Goal: Navigation & Orientation: Find specific page/section

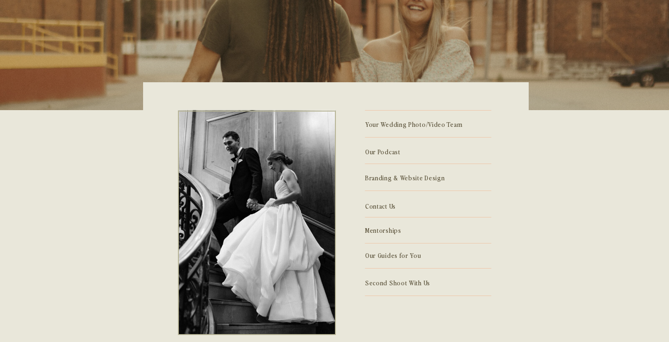
scroll to position [236, 0]
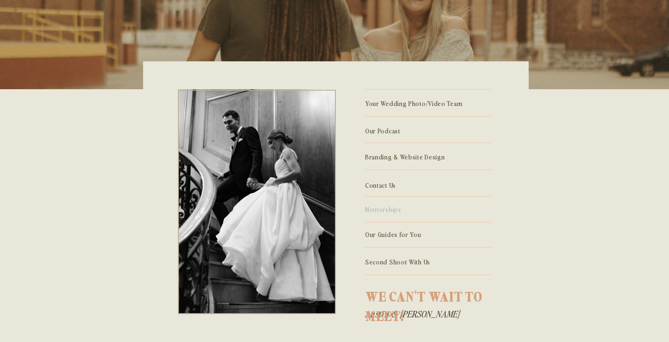
click at [389, 208] on p "Mentorships" at bounding box center [428, 208] width 126 height 10
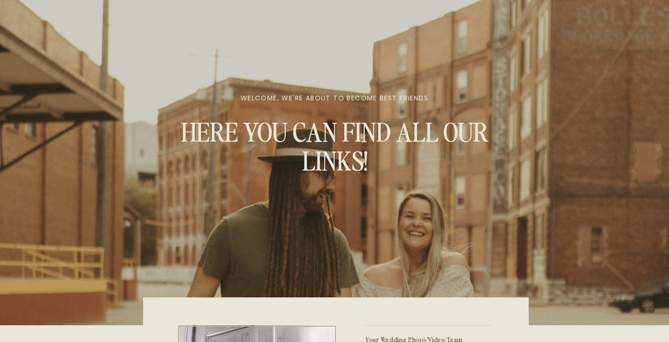
scroll to position [236, 0]
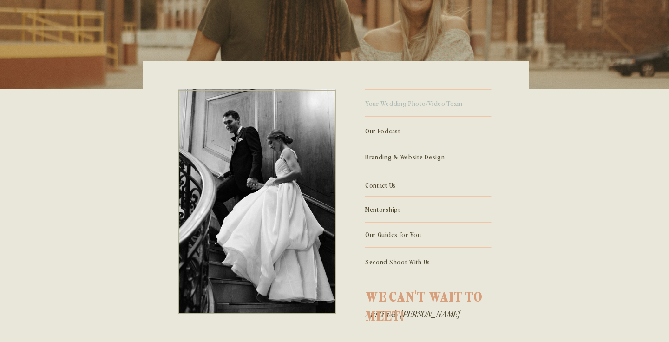
click at [424, 100] on p "Your Wedding Photo/Video Team" at bounding box center [428, 102] width 126 height 10
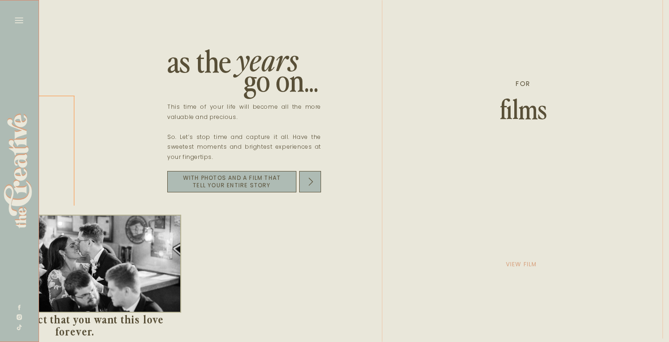
scroll to position [0, 1443]
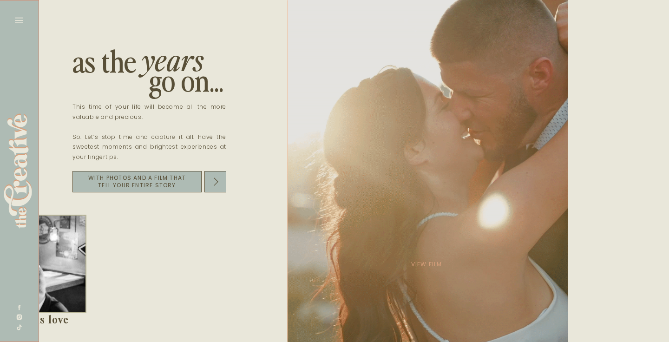
click at [443, 109] on div at bounding box center [427, 171] width 280 height 342
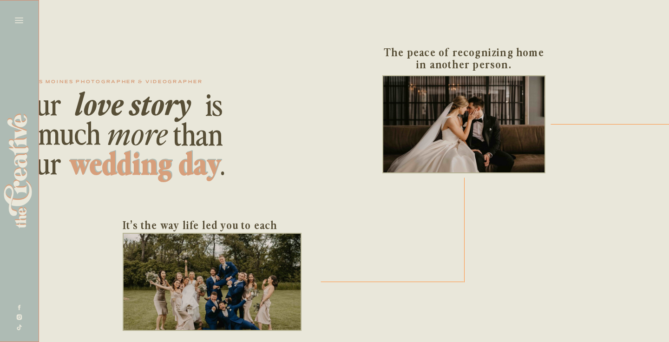
scroll to position [0, 0]
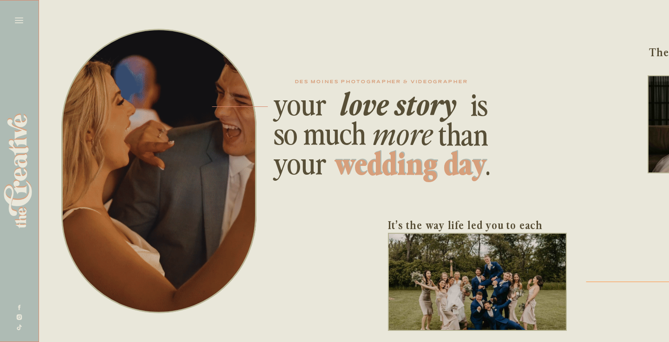
click at [20, 18] on icon at bounding box center [19, 21] width 8 height 6
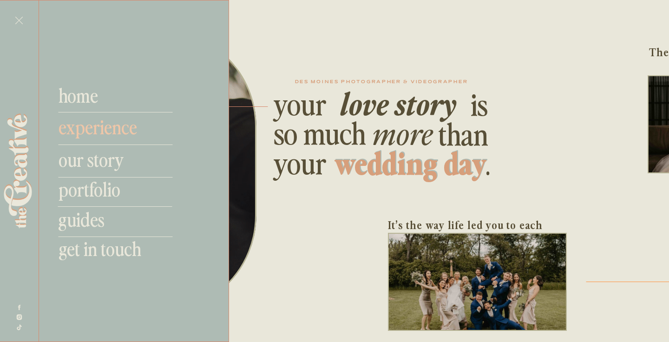
click at [96, 132] on nav "experience" at bounding box center [110, 126] width 104 height 22
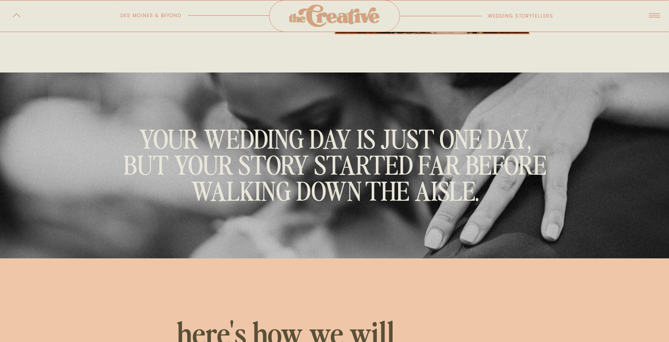
scroll to position [1103, 0]
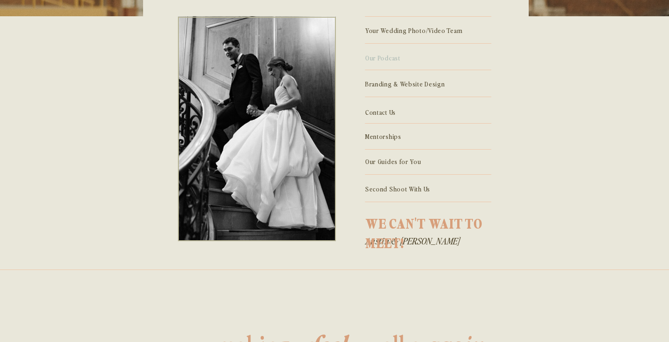
scroll to position [310, 0]
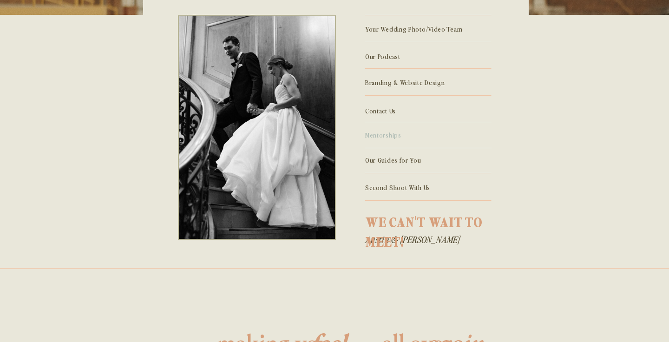
click at [389, 135] on p "Mentorships" at bounding box center [428, 134] width 126 height 10
